Goal: Task Accomplishment & Management: Manage account settings

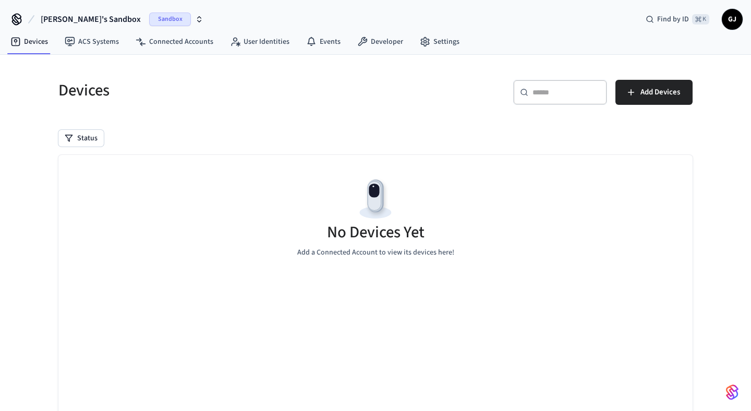
click at [637, 105] on div "​ ​ Add Devices" at bounding box center [537, 96] width 311 height 33
click at [643, 97] on span "Add Devices" at bounding box center [660, 92] width 40 height 14
click at [652, 93] on span "Add Devices" at bounding box center [660, 92] width 40 height 14
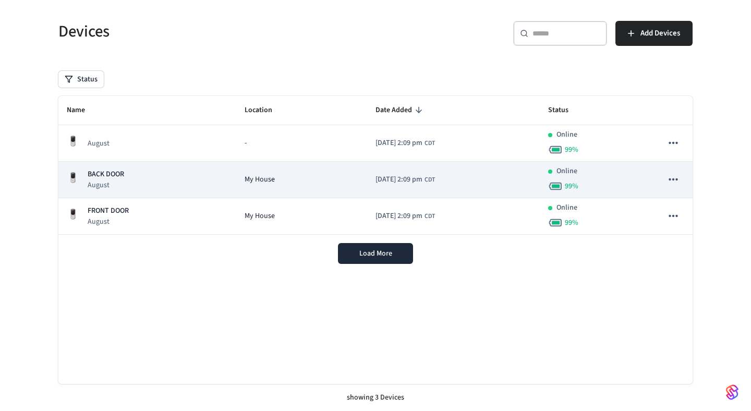
scroll to position [47, 0]
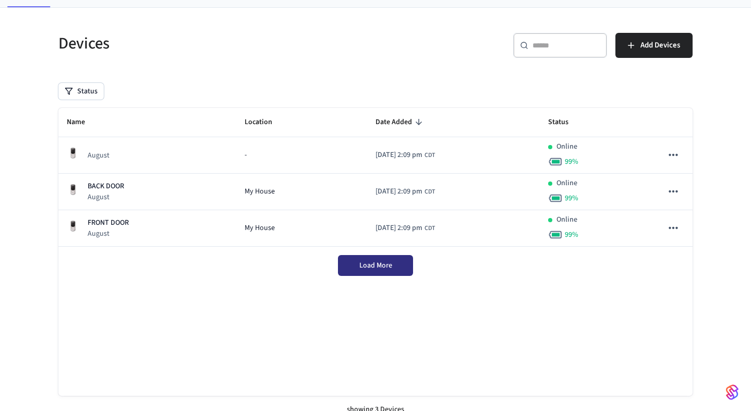
click at [365, 257] on button "Load More" at bounding box center [375, 265] width 75 height 21
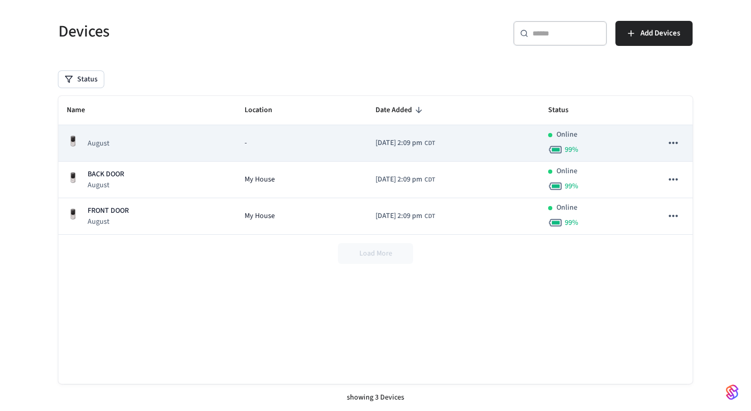
scroll to position [0, 0]
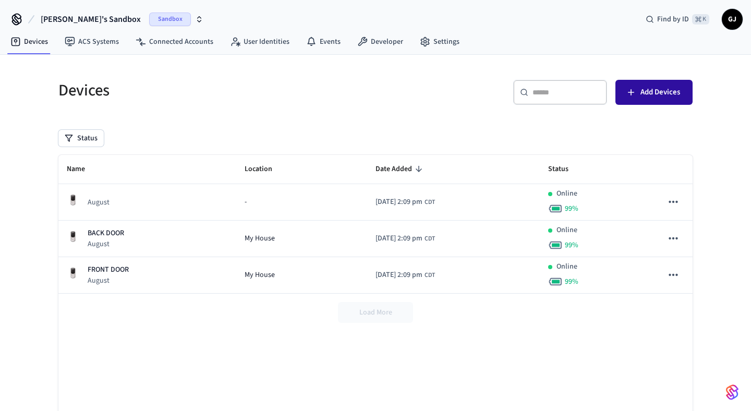
click at [626, 91] on icon "button" at bounding box center [630, 92] width 10 height 10
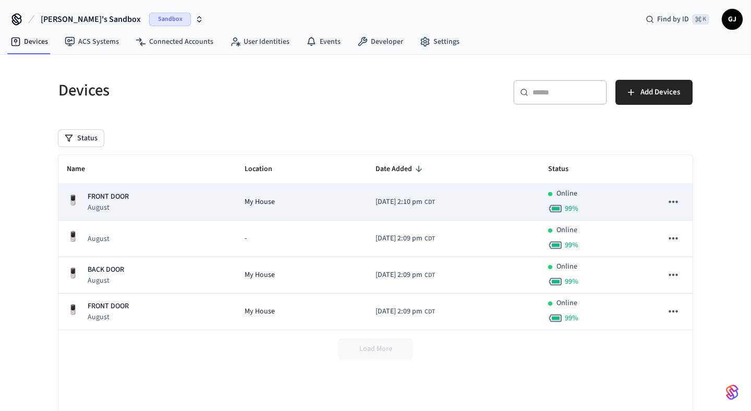
click at [105, 198] on p "FRONT DOOR" at bounding box center [108, 196] width 41 height 11
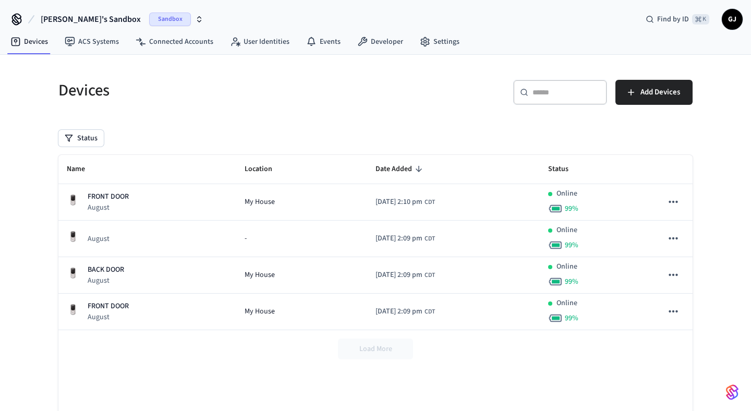
click at [149, 21] on div "Sandbox" at bounding box center [176, 20] width 54 height 14
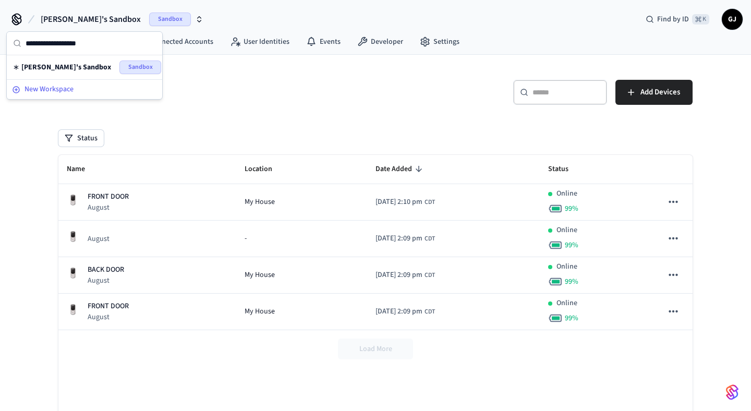
click at [59, 87] on span "New Workspace" at bounding box center [48, 89] width 49 height 11
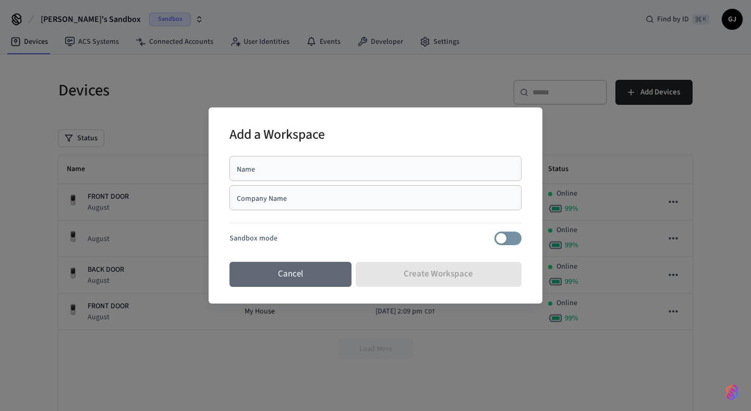
click at [278, 281] on button "Cancel" at bounding box center [290, 274] width 122 height 25
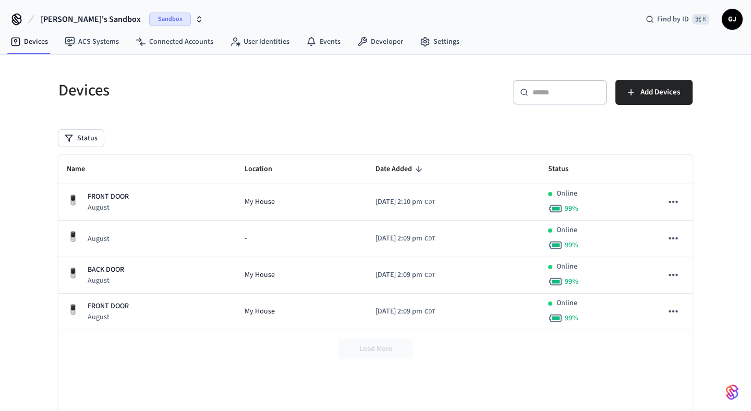
click at [195, 17] on icon "button" at bounding box center [199, 19] width 8 height 8
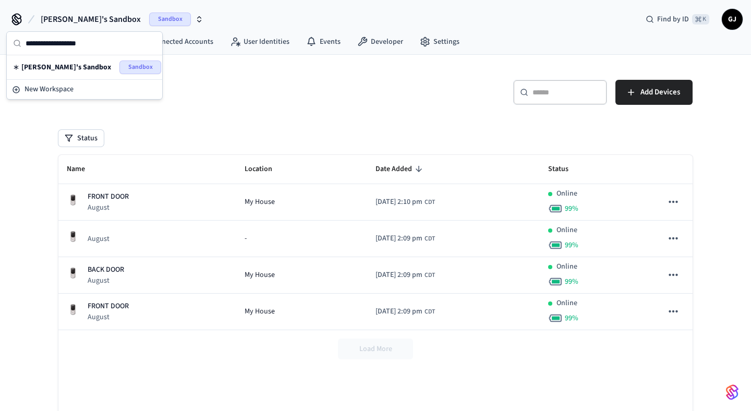
click at [302, 15] on div "[PERSON_NAME]'s Sandbox Sandbox Find by ID ⌘ K GJ" at bounding box center [375, 15] width 751 height 30
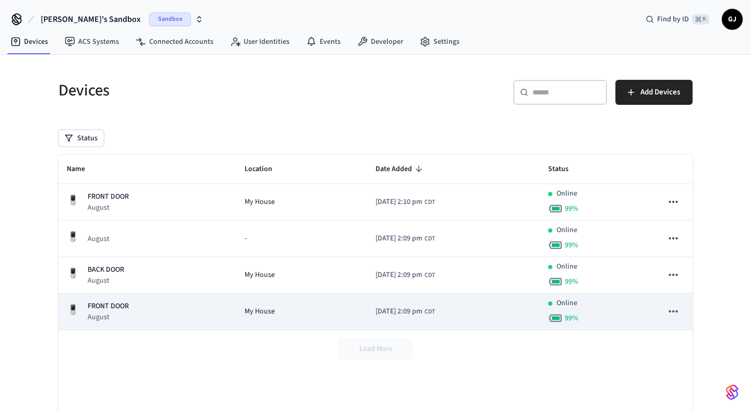
click at [455, 300] on td "[DATE] 2:09 pm CDT" at bounding box center [453, 311] width 172 height 36
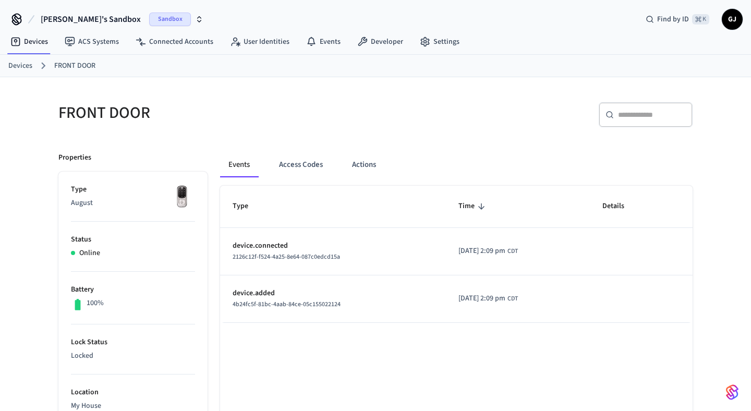
click at [154, 13] on div "Sandbox" at bounding box center [176, 20] width 54 height 14
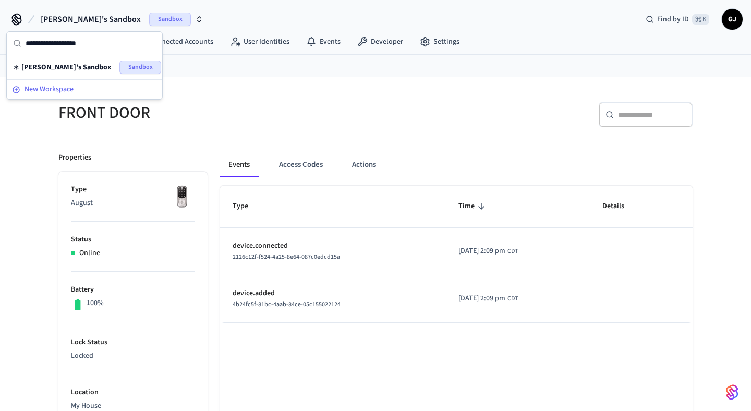
click at [73, 88] on div "New Workspace" at bounding box center [84, 89] width 145 height 11
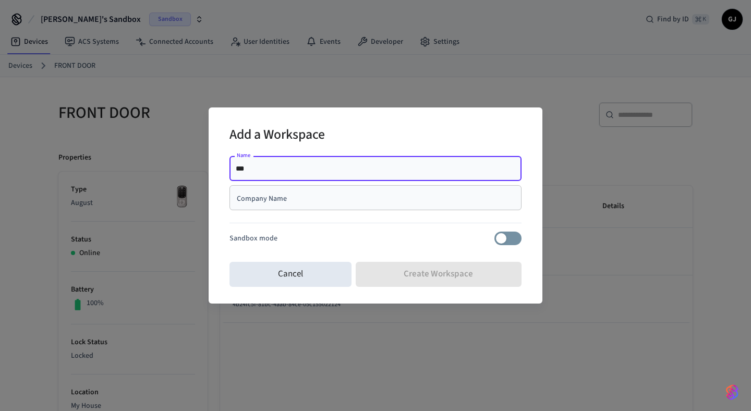
type input "**********"
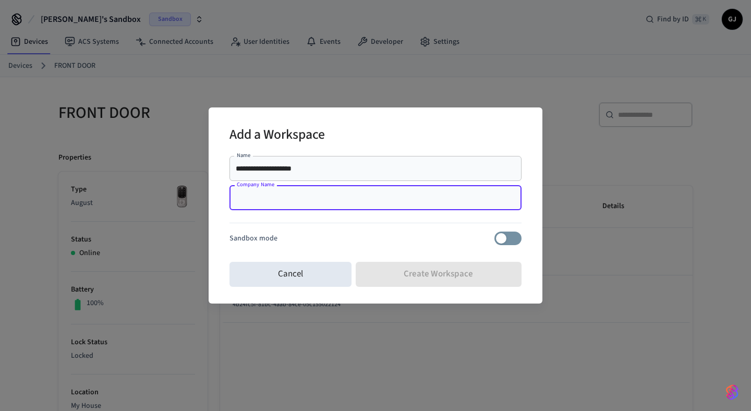
click at [306, 199] on input "Company Name" at bounding box center [375, 197] width 279 height 10
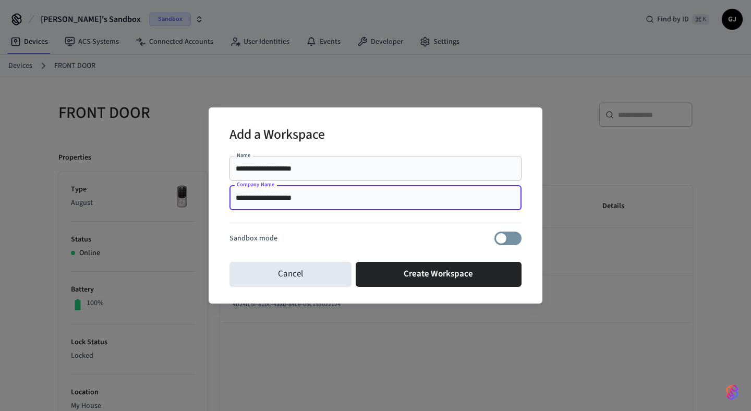
type input "**********"
click at [270, 178] on div "**********" at bounding box center [375, 168] width 292 height 25
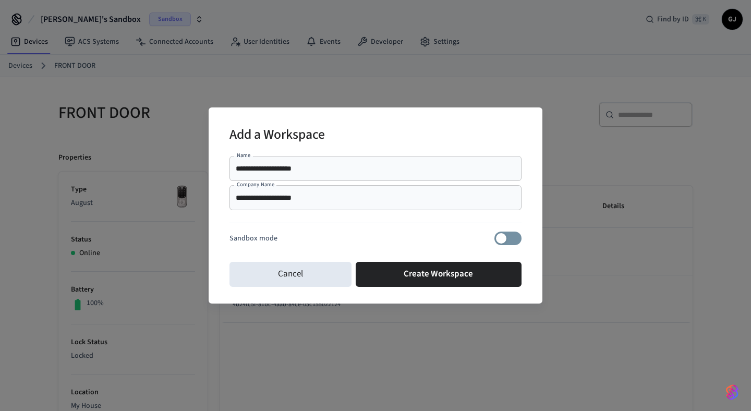
click at [270, 178] on div "**********" at bounding box center [375, 168] width 292 height 25
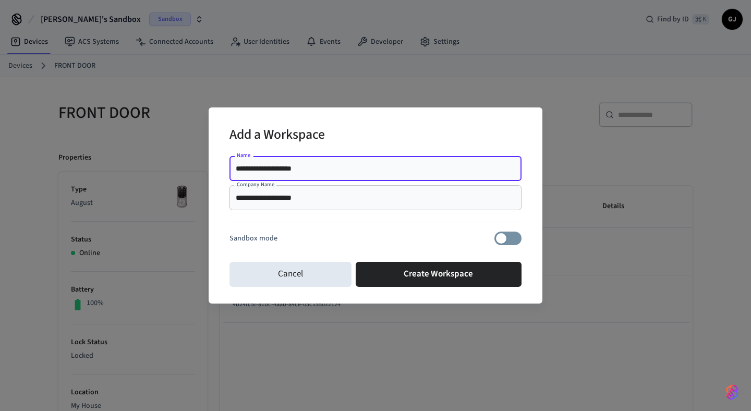
click at [270, 165] on input "**********" at bounding box center [375, 168] width 279 height 10
click at [353, 145] on div "Add a Workspace" at bounding box center [375, 136] width 292 height 32
click at [285, 170] on input "**********" at bounding box center [375, 168] width 279 height 10
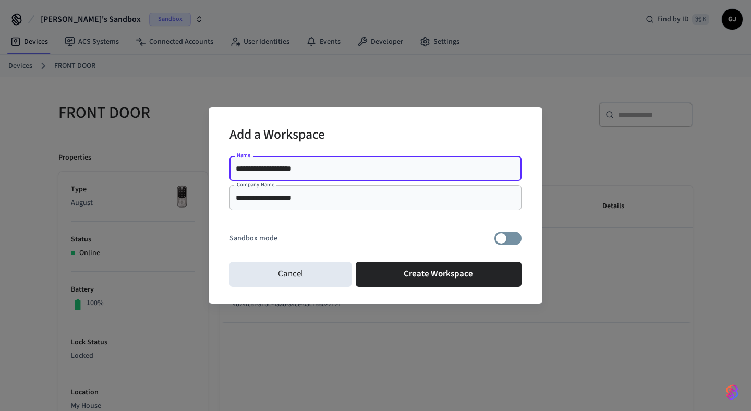
click at [285, 170] on input "**********" at bounding box center [375, 168] width 279 height 10
type input "**********"
click at [391, 136] on div "Add a Workspace" at bounding box center [375, 136] width 292 height 32
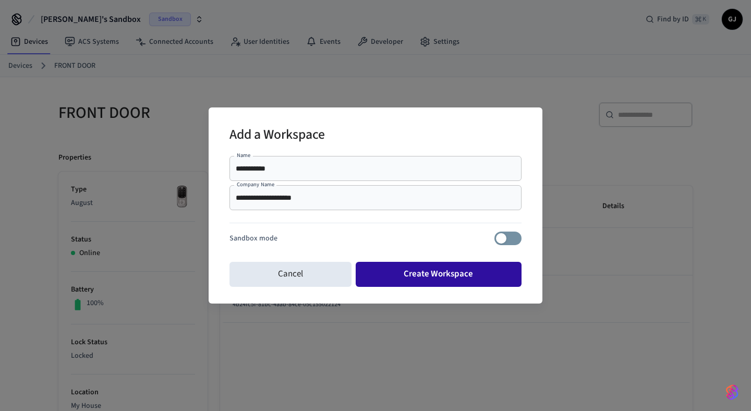
click at [427, 269] on button "Create Workspace" at bounding box center [438, 274] width 166 height 25
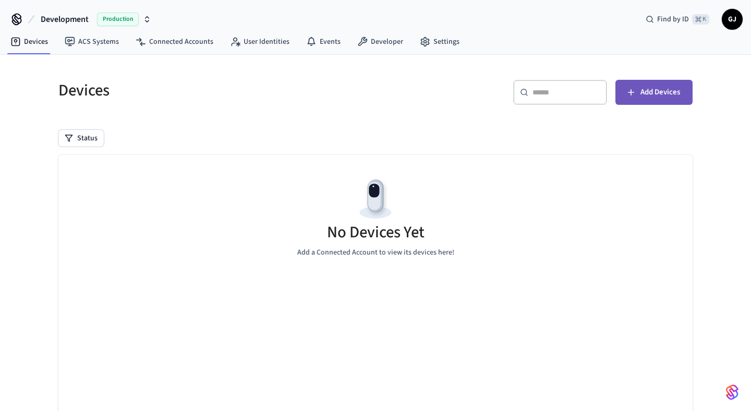
click at [661, 90] on span "Add Devices" at bounding box center [660, 92] width 40 height 14
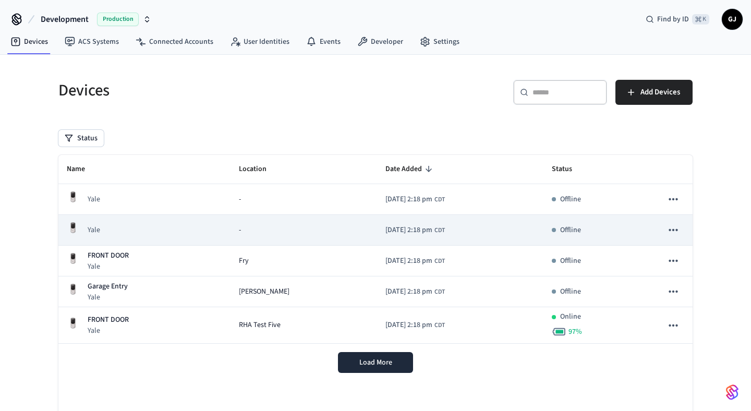
click at [250, 224] on td "-" at bounding box center [303, 230] width 147 height 31
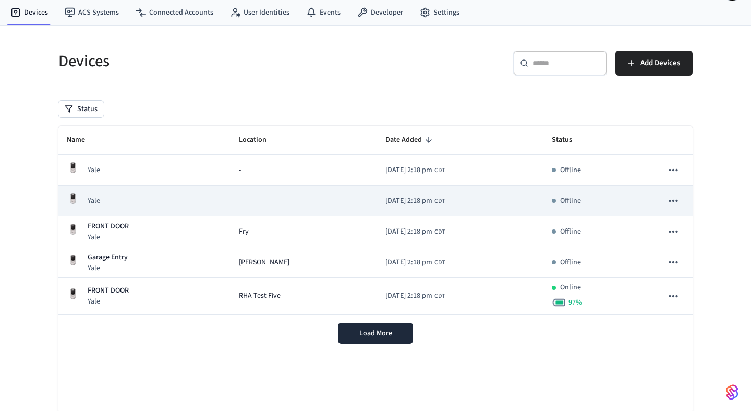
scroll to position [59, 0]
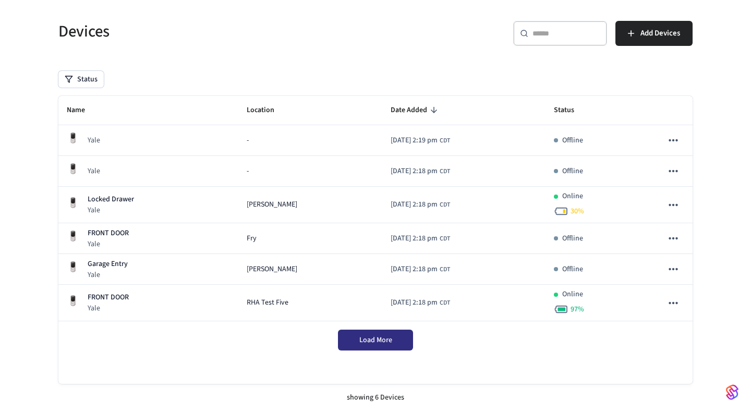
click at [385, 346] on button "Load More" at bounding box center [375, 339] width 75 height 21
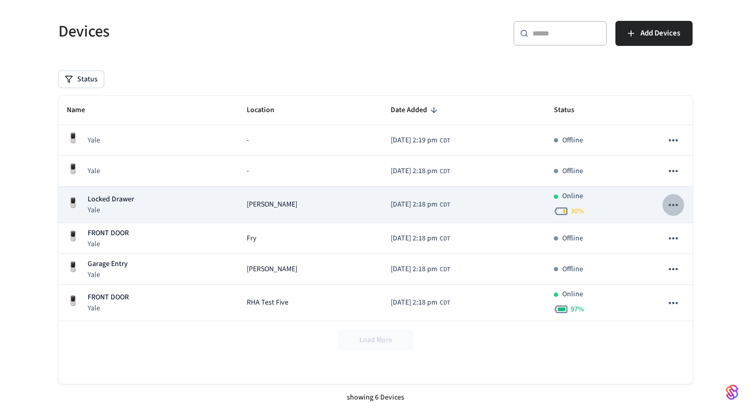
click at [672, 202] on icon "sticky table" at bounding box center [673, 205] width 14 height 14
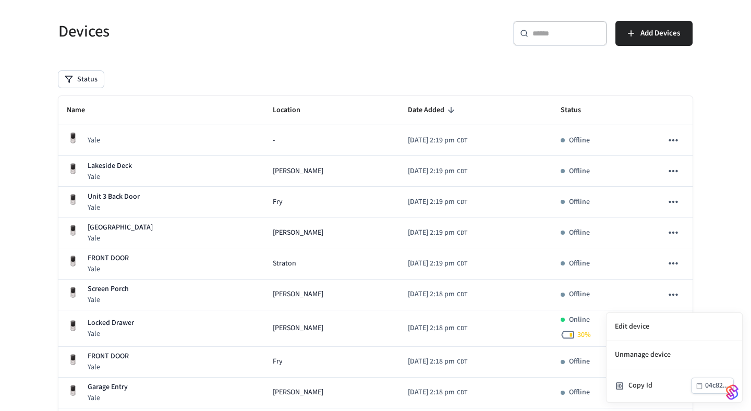
click at [709, 168] on div at bounding box center [375, 205] width 751 height 411
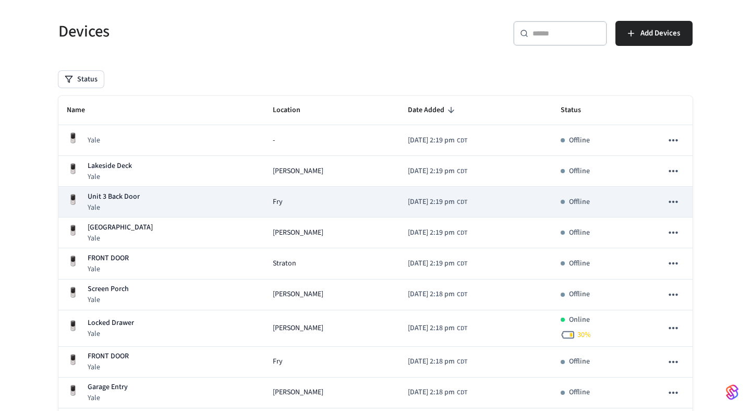
scroll to position [158, 0]
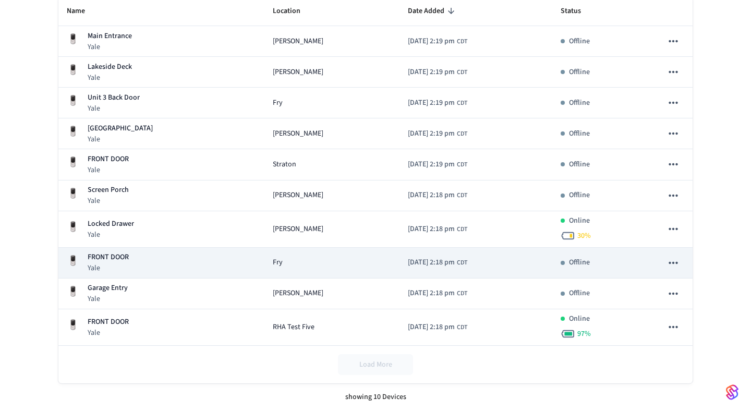
click at [675, 261] on icon "sticky table" at bounding box center [673, 263] width 14 height 14
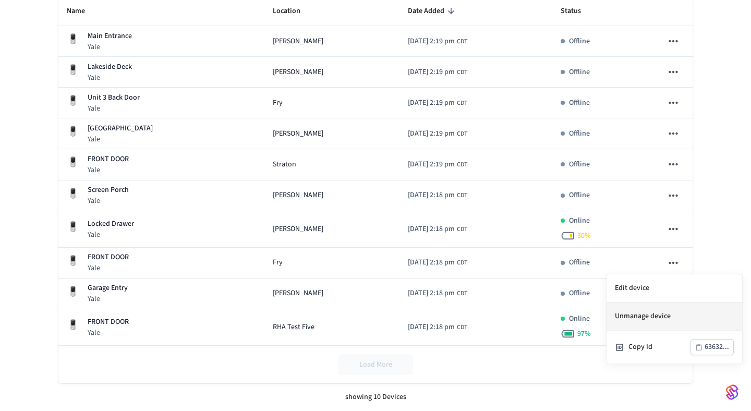
click at [645, 317] on li "Unmanage device" at bounding box center [674, 316] width 136 height 28
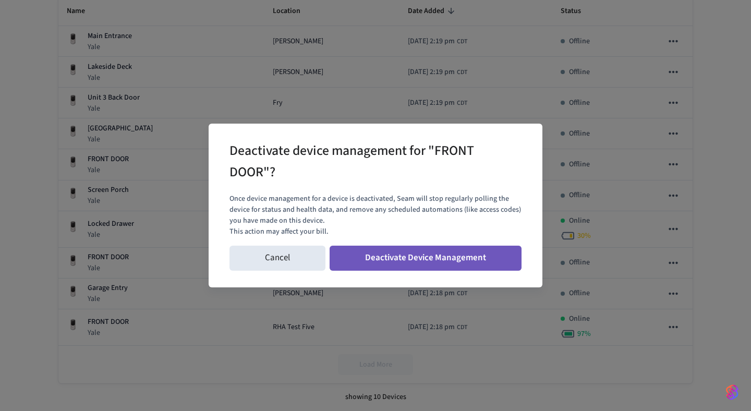
click at [438, 259] on button "Deactivate Device Management" at bounding box center [425, 257] width 192 height 25
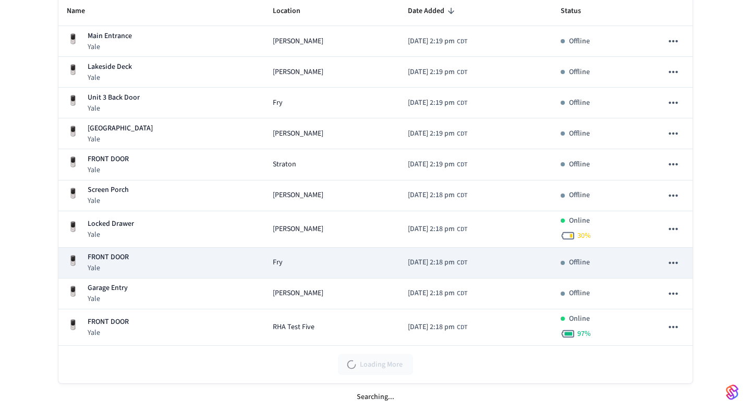
scroll to position [127, 0]
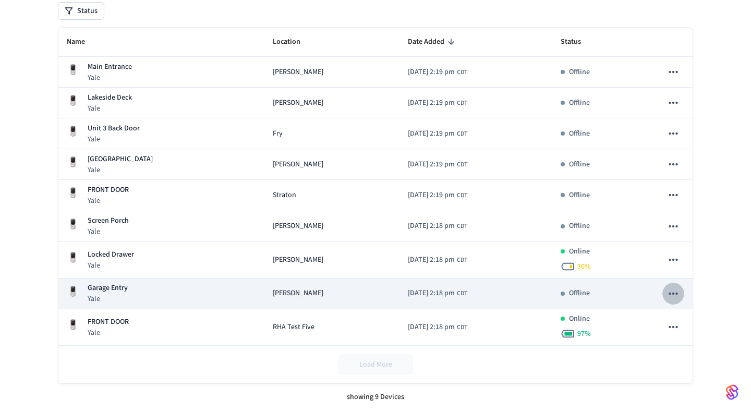
click at [677, 292] on icon "sticky table" at bounding box center [672, 293] width 9 height 2
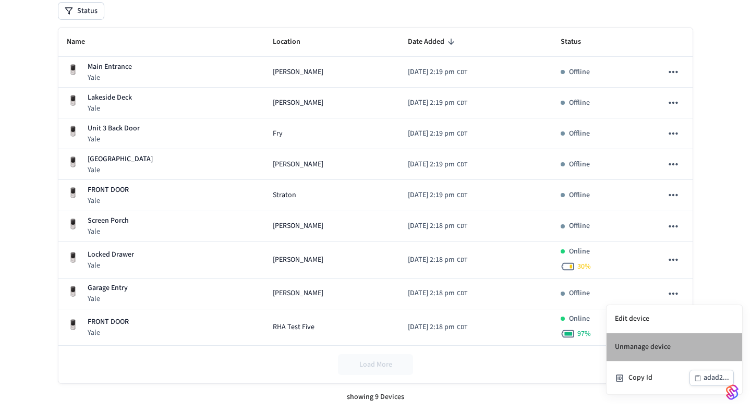
click at [650, 347] on li "Unmanage device" at bounding box center [674, 347] width 136 height 28
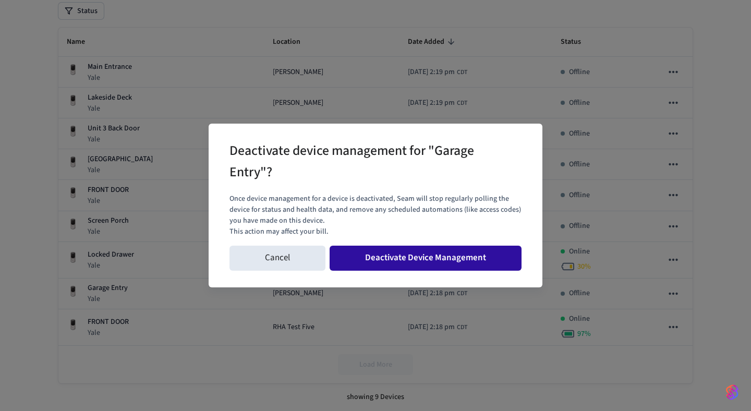
click at [467, 257] on button "Deactivate Device Management" at bounding box center [425, 257] width 192 height 25
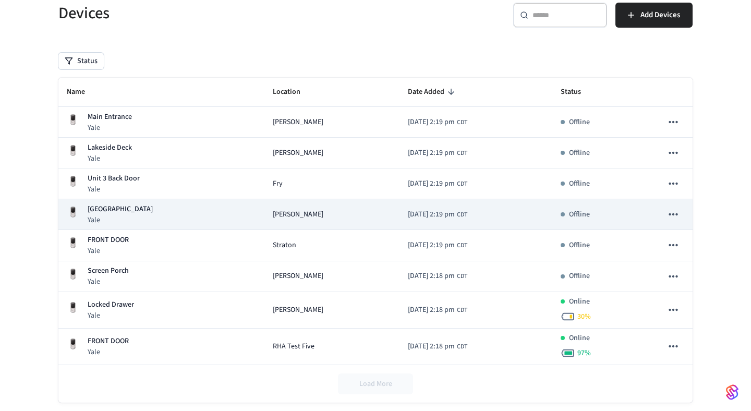
scroll to position [76, 0]
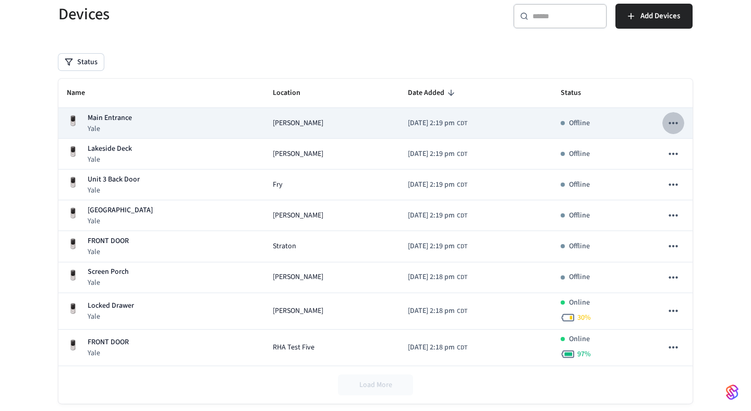
click at [673, 122] on icon "sticky table" at bounding box center [672, 123] width 9 height 2
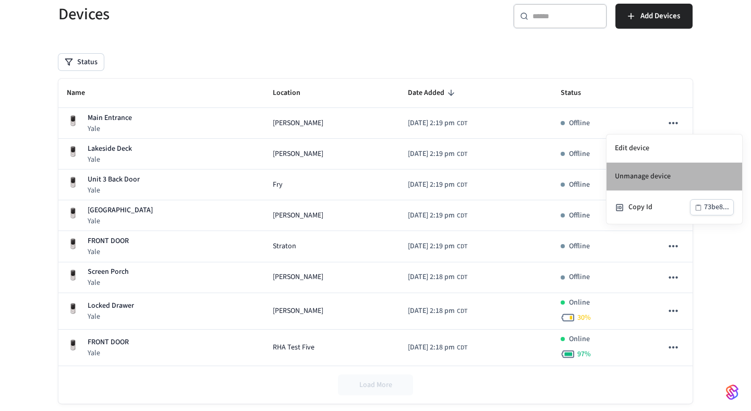
click at [649, 181] on li "Unmanage device" at bounding box center [674, 177] width 136 height 28
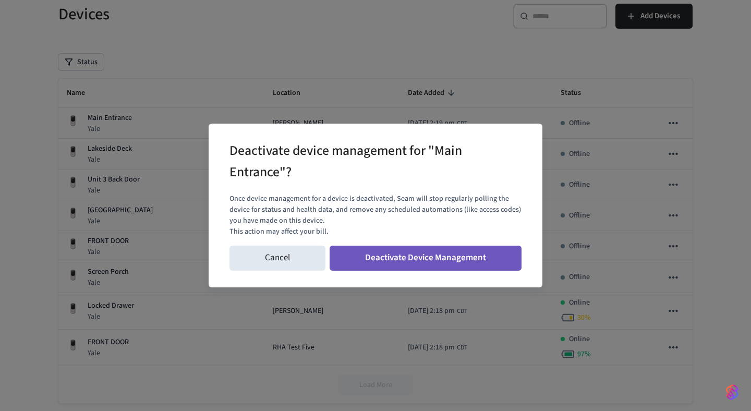
click at [469, 262] on button "Deactivate Device Management" at bounding box center [425, 257] width 192 height 25
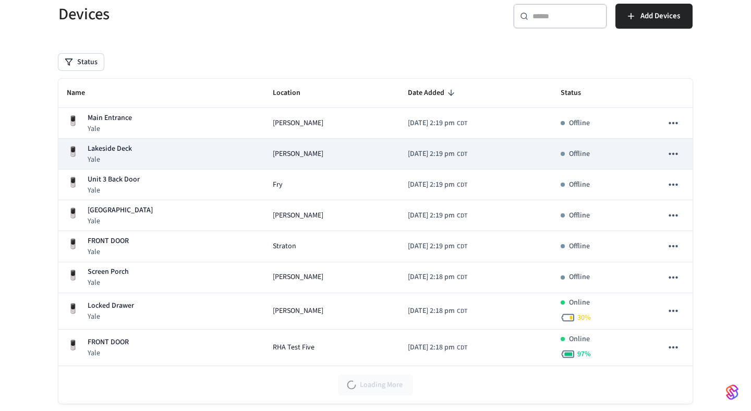
scroll to position [65, 0]
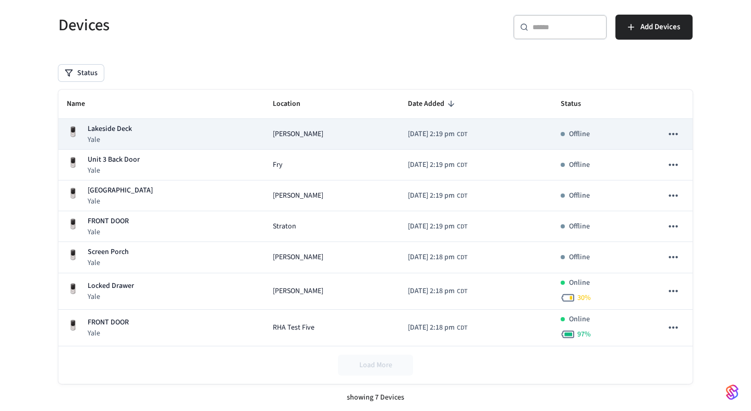
click at [671, 129] on icon "sticky table" at bounding box center [673, 134] width 14 height 14
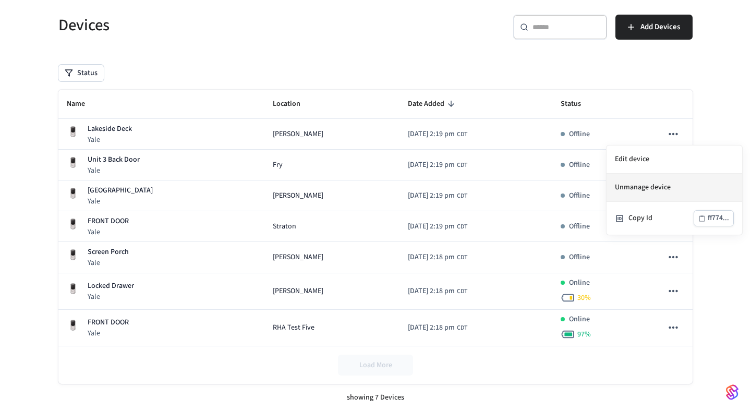
click at [665, 187] on li "Unmanage device" at bounding box center [674, 188] width 136 height 28
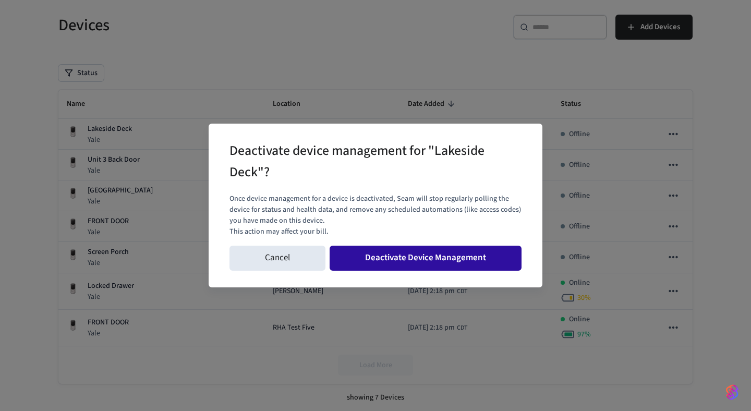
click at [459, 261] on button "Deactivate Device Management" at bounding box center [425, 257] width 192 height 25
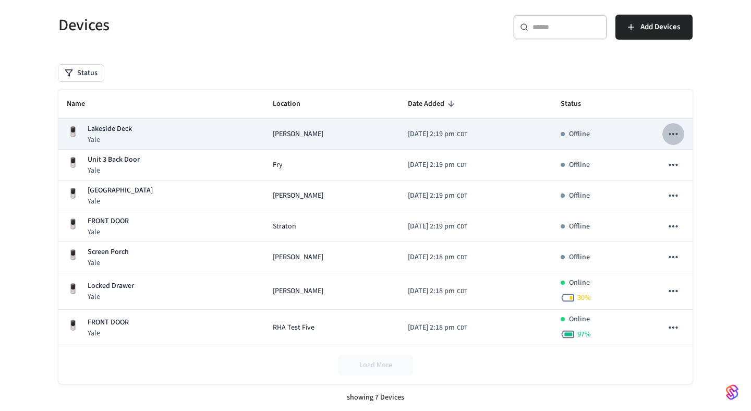
click at [677, 134] on icon "sticky table" at bounding box center [673, 134] width 14 height 14
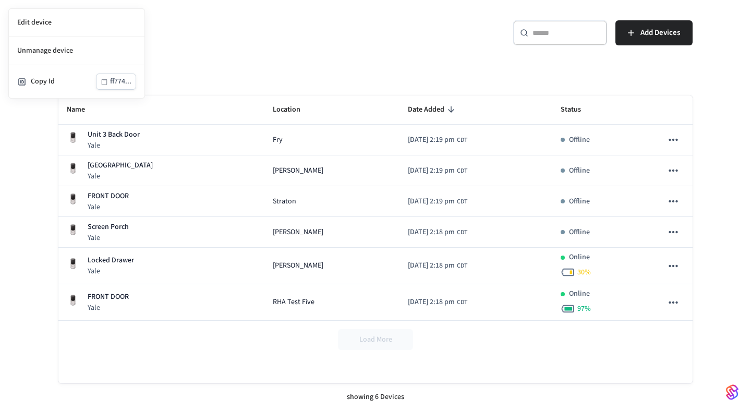
scroll to position [59, 0]
click at [674, 142] on div at bounding box center [375, 205] width 751 height 411
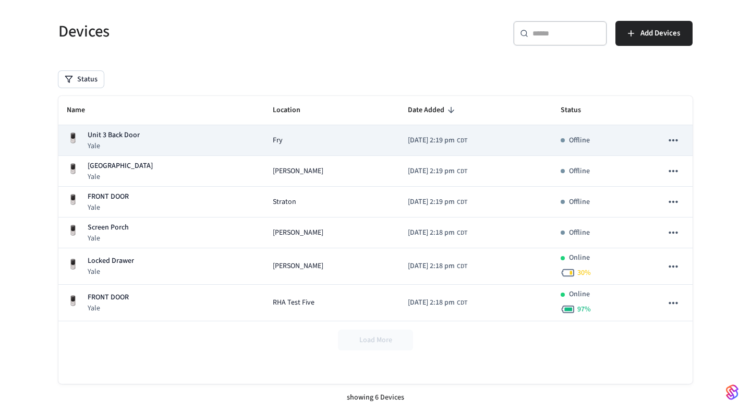
click at [674, 145] on icon "sticky table" at bounding box center [673, 140] width 14 height 14
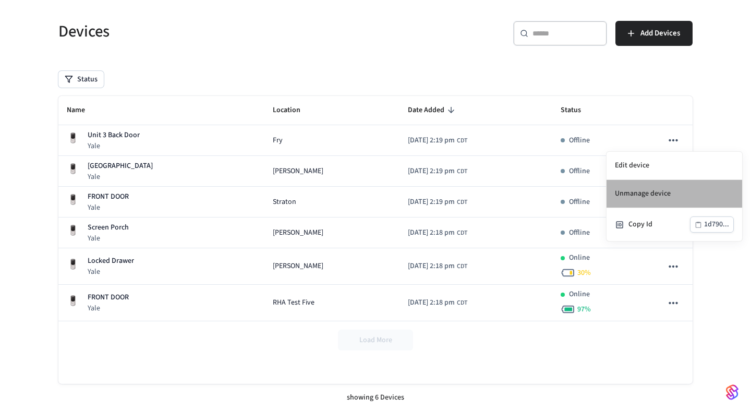
click at [644, 195] on li "Unmanage device" at bounding box center [674, 194] width 136 height 28
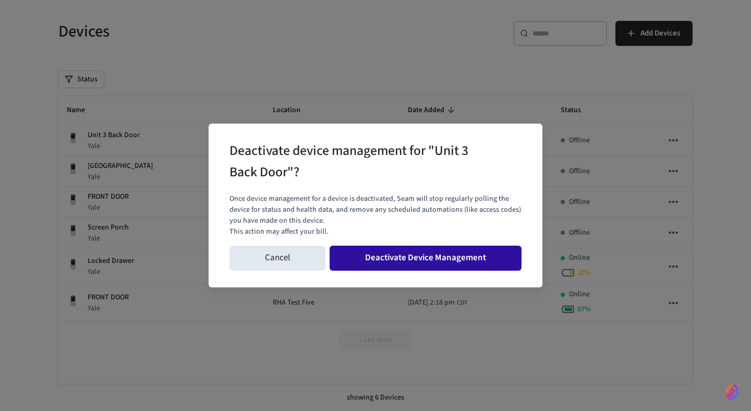
click at [450, 256] on button "Deactivate Device Management" at bounding box center [425, 257] width 192 height 25
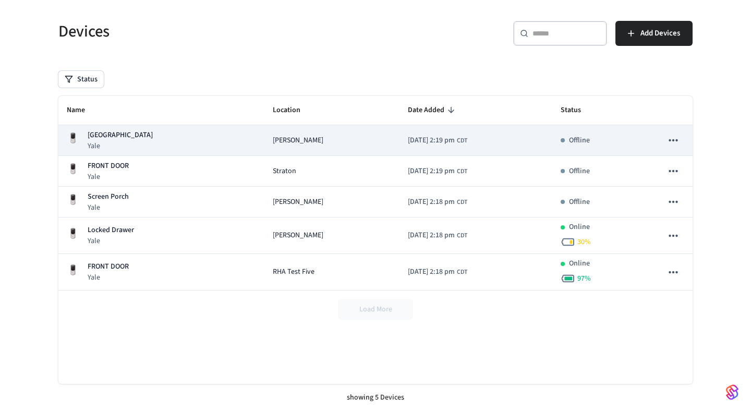
click at [673, 140] on icon "sticky table" at bounding box center [672, 140] width 9 height 2
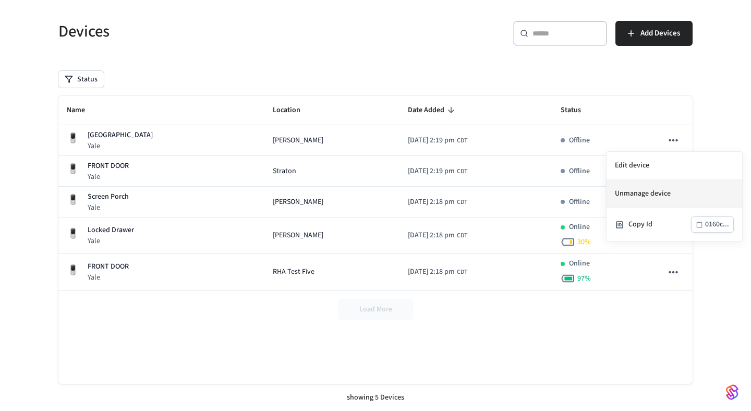
click at [652, 196] on li "Unmanage device" at bounding box center [674, 194] width 136 height 28
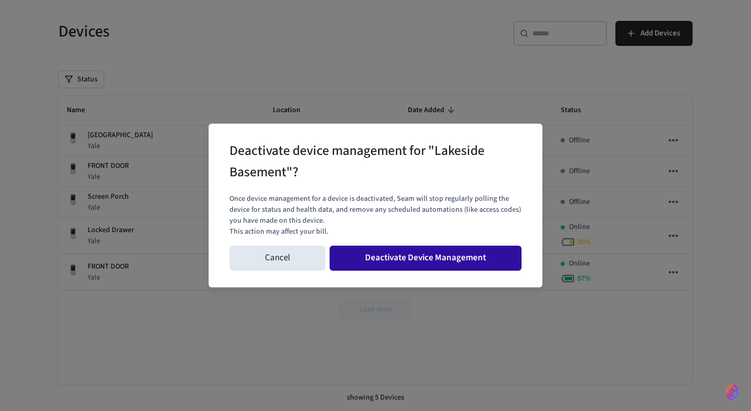
click at [466, 264] on button "Deactivate Device Management" at bounding box center [425, 257] width 192 height 25
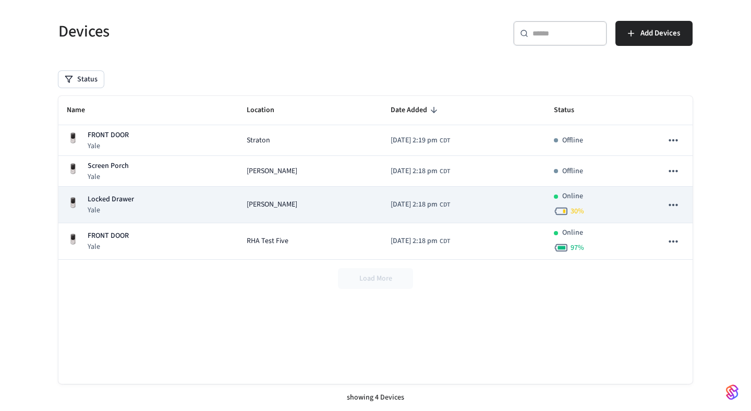
click at [671, 201] on icon "sticky table" at bounding box center [673, 205] width 14 height 14
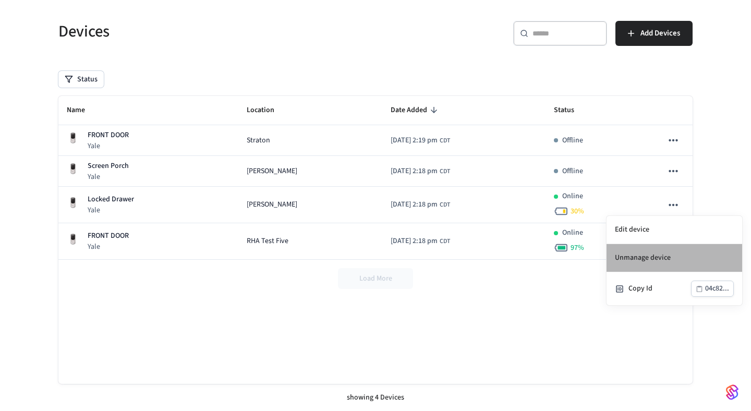
click at [656, 258] on li "Unmanage device" at bounding box center [674, 258] width 136 height 28
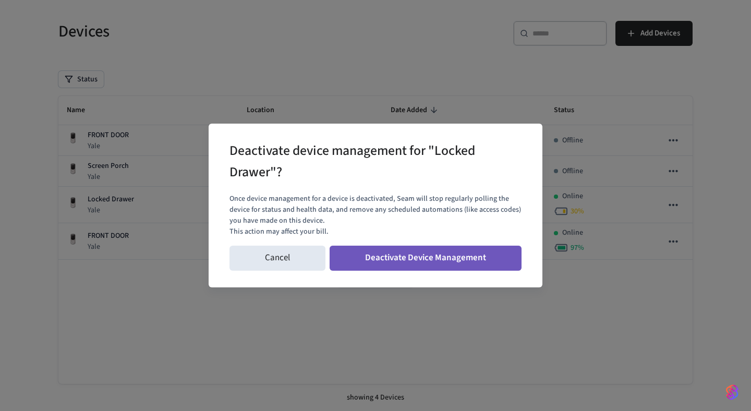
click at [461, 257] on button "Deactivate Device Management" at bounding box center [425, 257] width 192 height 25
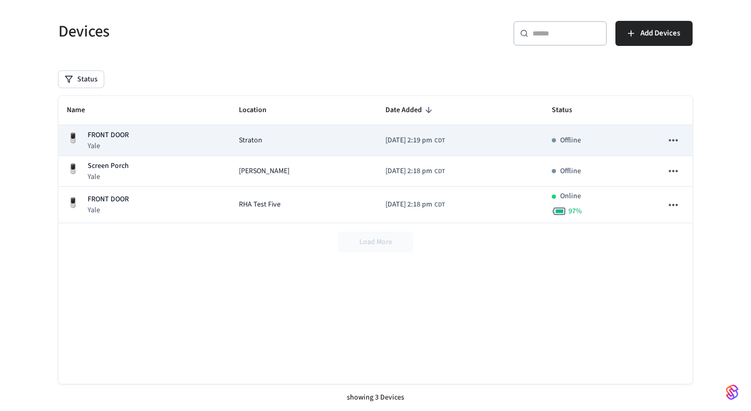
click at [674, 138] on icon "sticky table" at bounding box center [673, 140] width 14 height 14
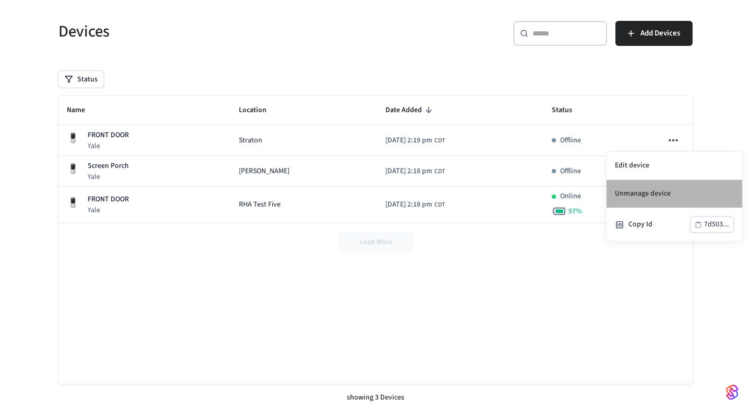
click at [654, 187] on li "Unmanage device" at bounding box center [674, 194] width 136 height 28
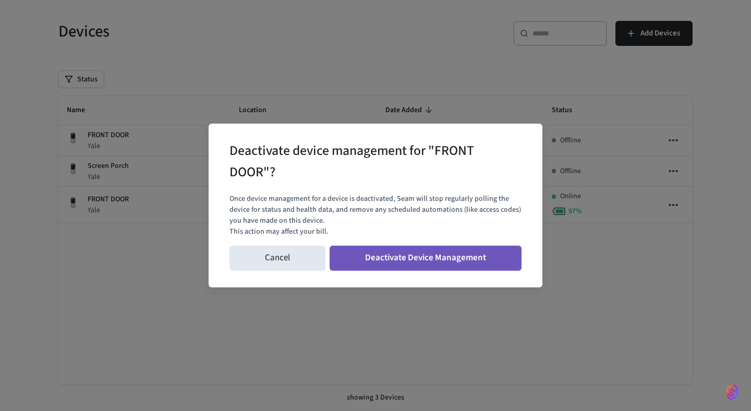
click at [432, 262] on button "Deactivate Device Management" at bounding box center [425, 257] width 192 height 25
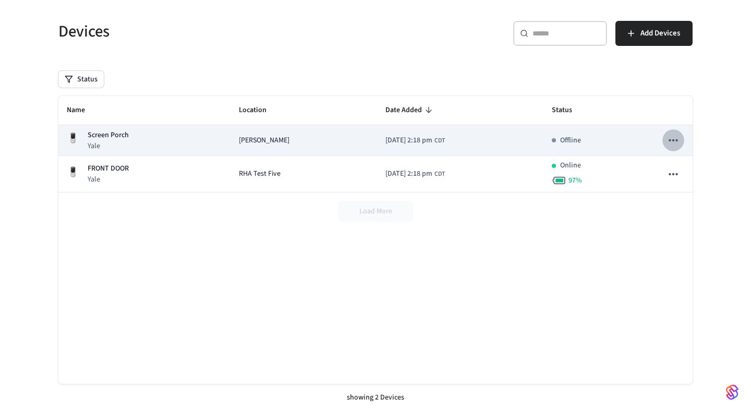
click at [670, 139] on icon "sticky table" at bounding box center [673, 140] width 14 height 14
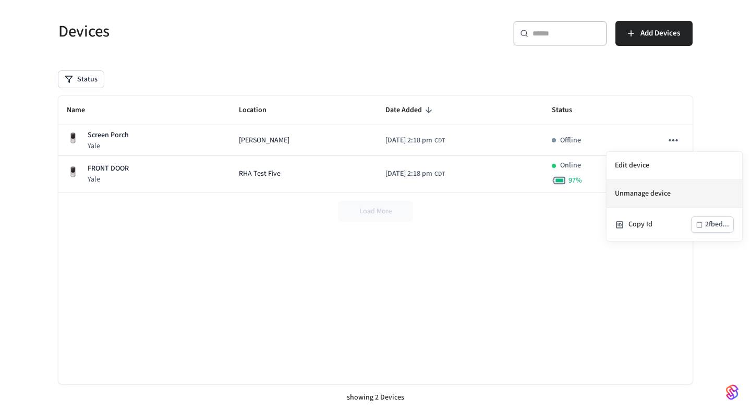
click at [646, 197] on li "Unmanage device" at bounding box center [674, 194] width 136 height 28
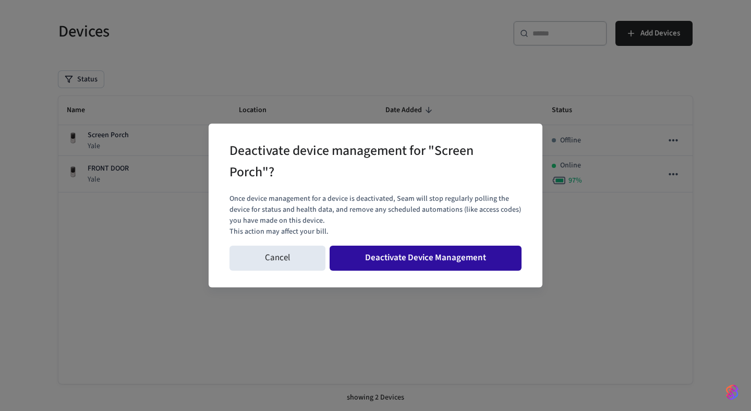
click at [453, 266] on button "Deactivate Device Management" at bounding box center [425, 257] width 192 height 25
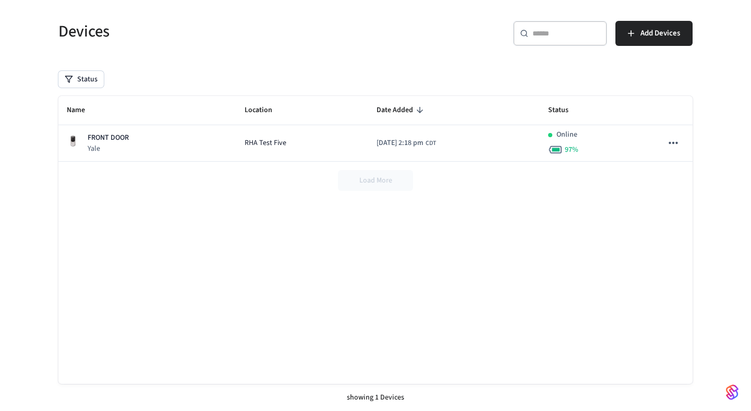
scroll to position [0, 0]
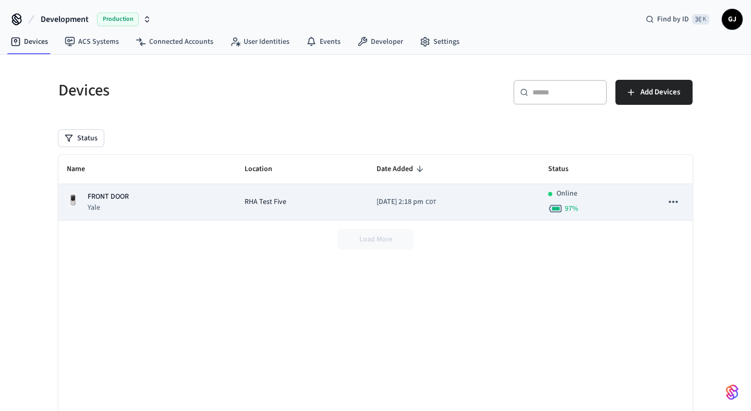
click at [263, 202] on span "RHA Test Five" at bounding box center [265, 201] width 42 height 11
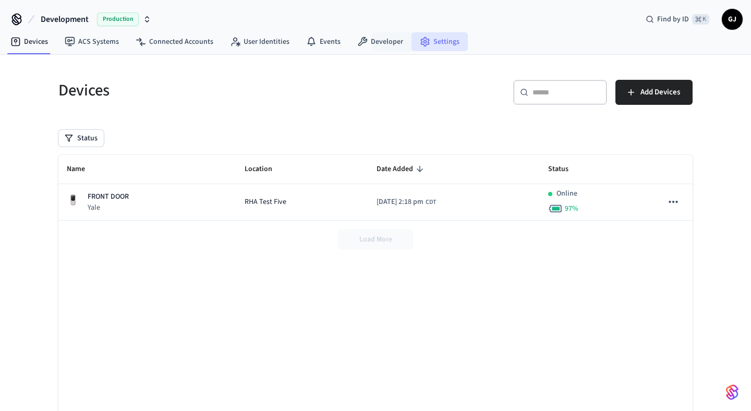
click at [428, 40] on link "Settings" at bounding box center [439, 41] width 56 height 19
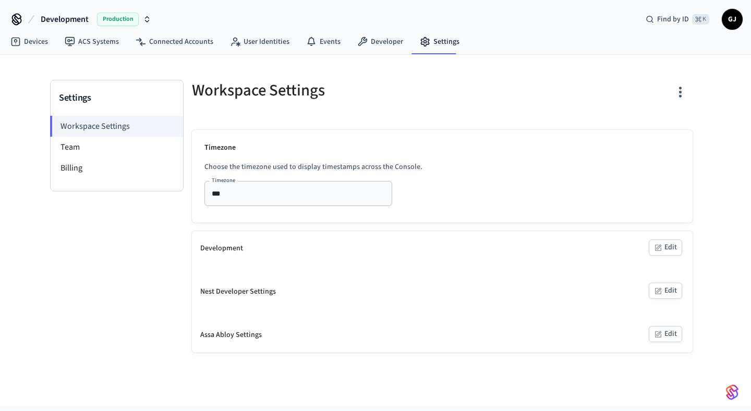
click at [94, 185] on div "Workspace Settings Team Billing" at bounding box center [117, 153] width 132 height 75
click at [100, 170] on li "Billing" at bounding box center [117, 167] width 132 height 21
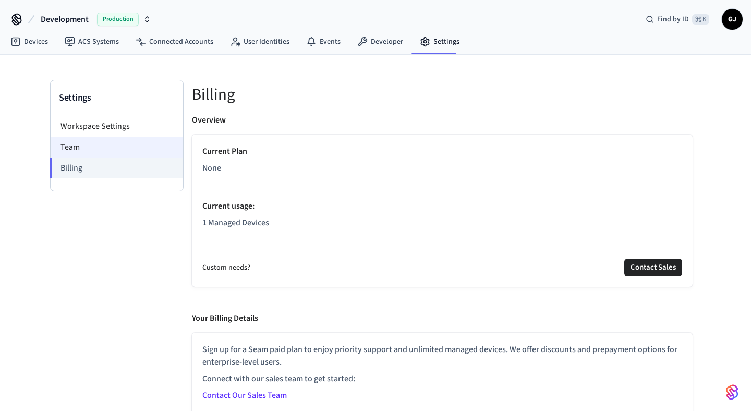
click at [93, 143] on li "Team" at bounding box center [117, 147] width 132 height 21
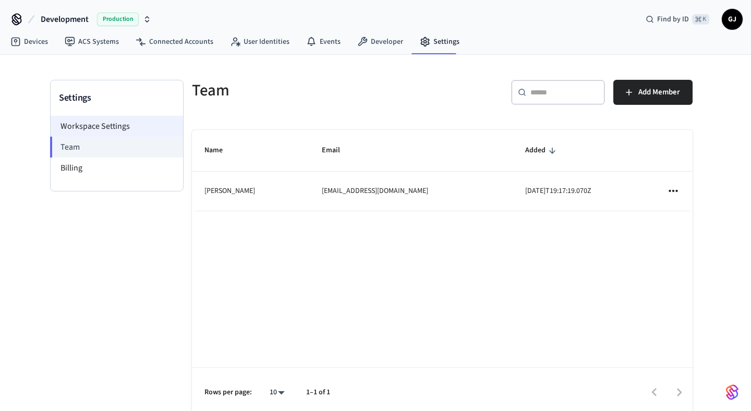
click at [89, 121] on li "Workspace Settings" at bounding box center [117, 126] width 132 height 21
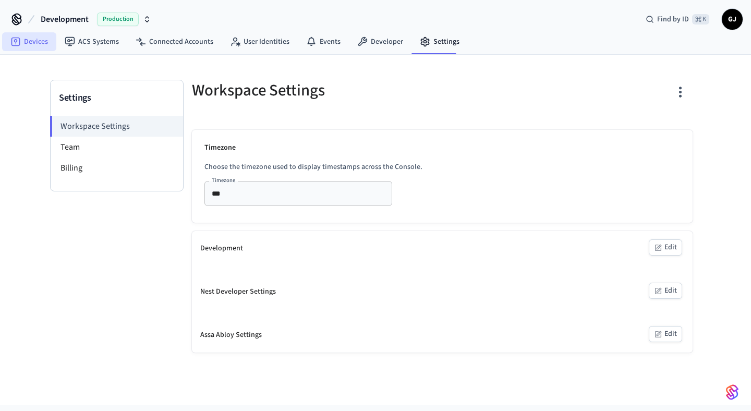
click at [37, 40] on link "Devices" at bounding box center [29, 41] width 54 height 19
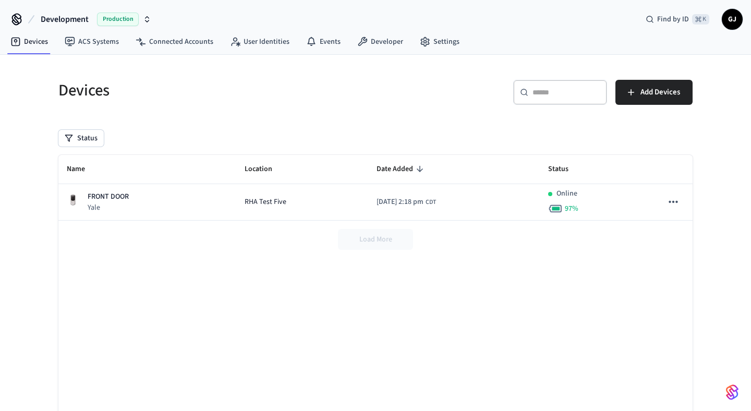
click at [371, 239] on div "Load More" at bounding box center [375, 239] width 634 height 38
click at [132, 15] on span "Production" at bounding box center [118, 20] width 42 height 14
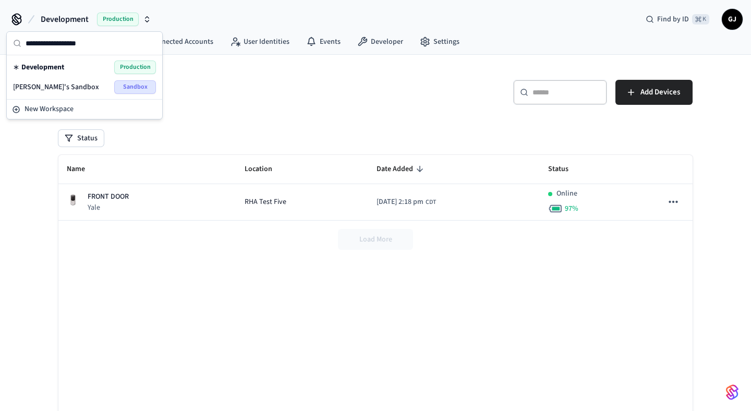
click at [81, 84] on div "[PERSON_NAME]'s Sandbox Sandbox" at bounding box center [84, 87] width 143 height 14
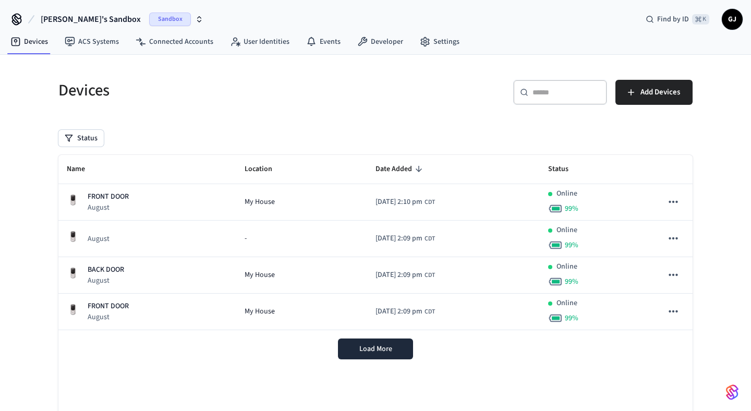
click at [733, 16] on span "GJ" at bounding box center [731, 19] width 19 height 19
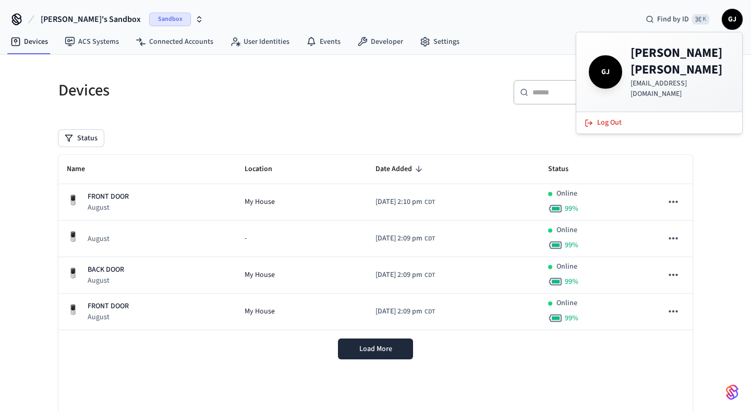
click at [440, 66] on div "Devices ​ ​ Add Devices Status Name Location Date Added Status FRONT DOOR Augus…" at bounding box center [375, 262] width 667 height 415
